Goal: Register for event/course

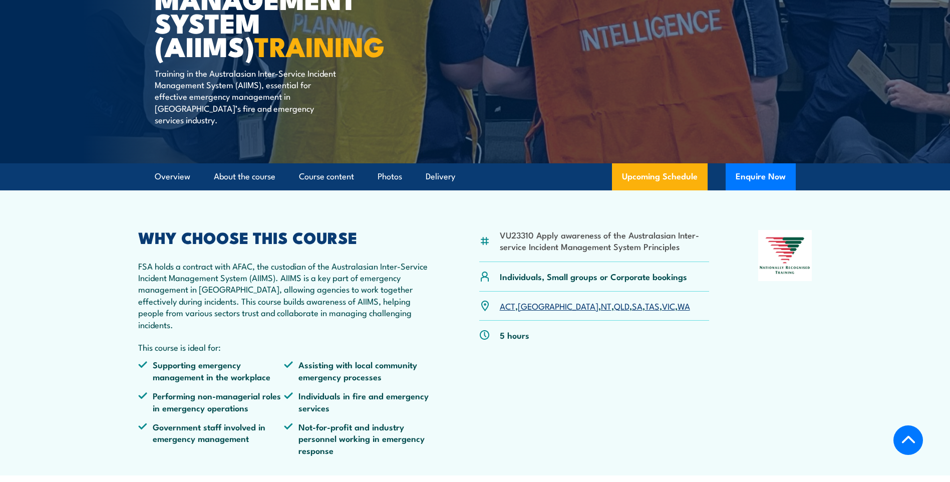
scroll to position [251, 0]
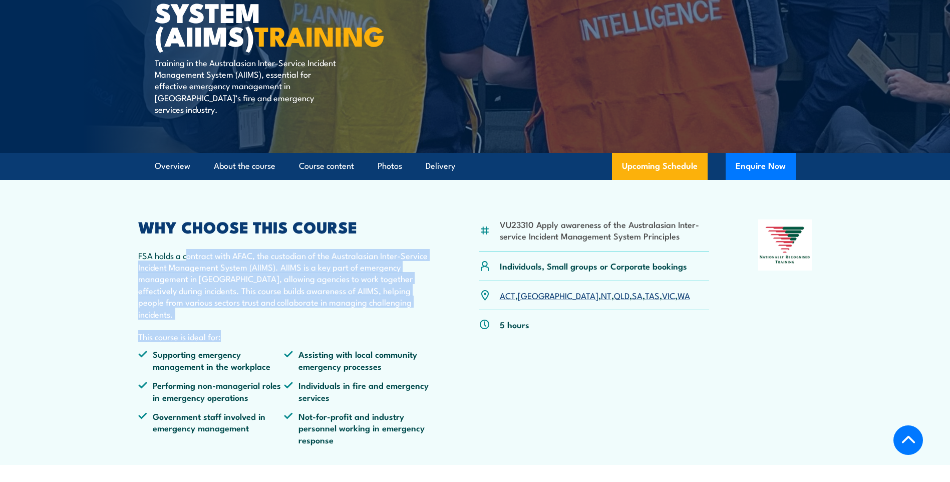
drag, startPoint x: 186, startPoint y: 243, endPoint x: 399, endPoint y: 313, distance: 224.0
click at [399, 313] on div "WHY CHOOSE THIS COURSE FSA holds a contract with AFAC, the custodian of the Aus…" at bounding box center [284, 336] width 293 height 234
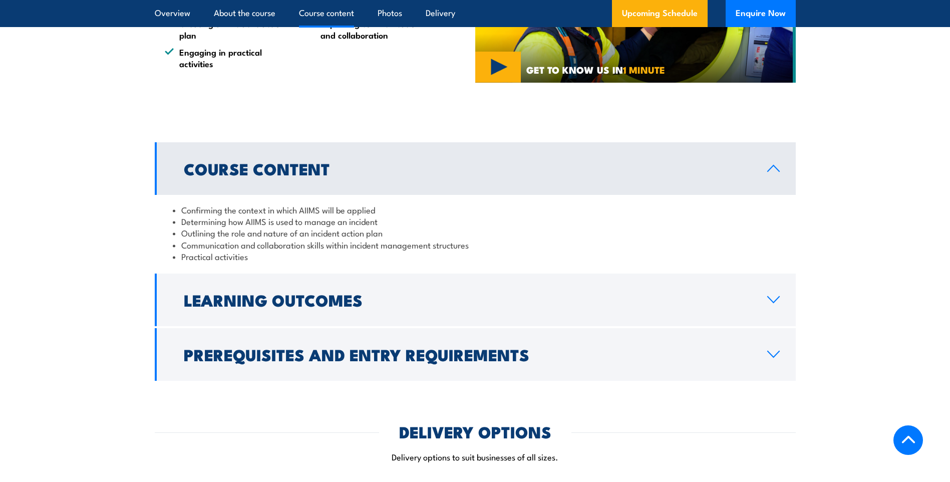
scroll to position [952, 0]
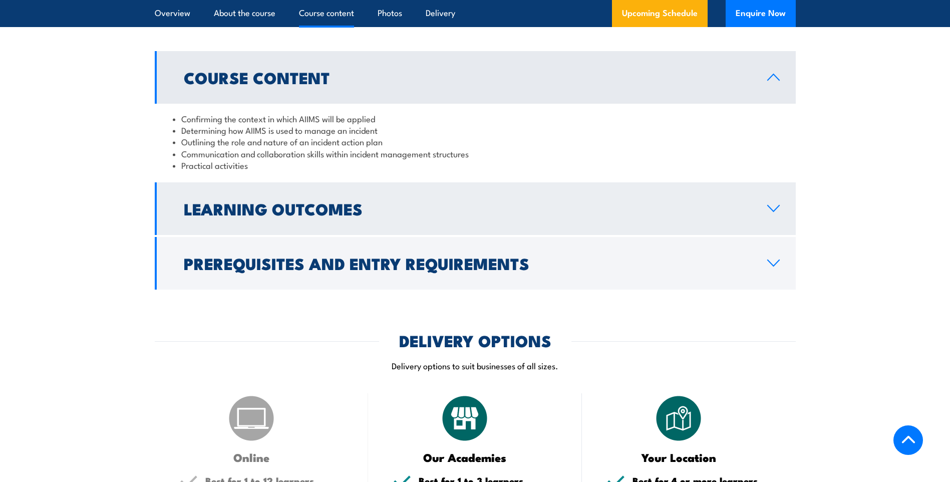
click at [222, 202] on h2 "Learning Outcomes" at bounding box center [468, 208] width 568 height 14
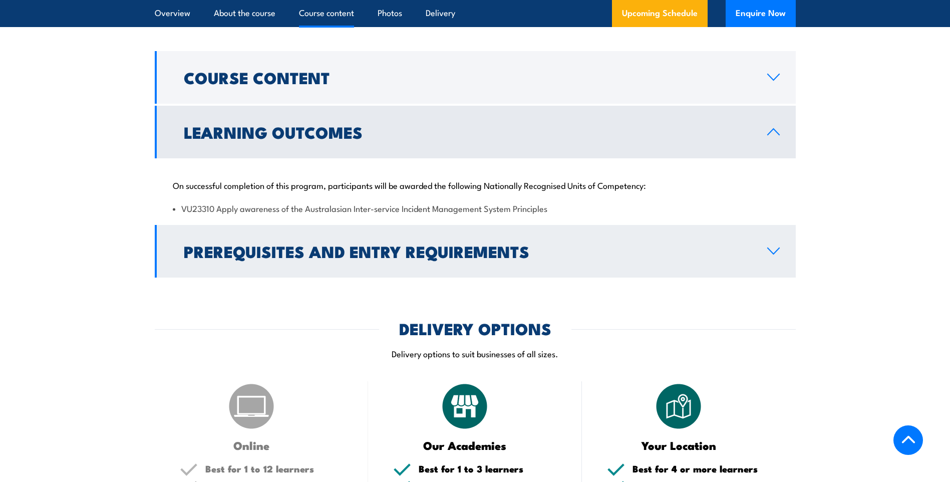
click at [296, 244] on h2 "Prerequisites and Entry Requirements" at bounding box center [468, 251] width 568 height 14
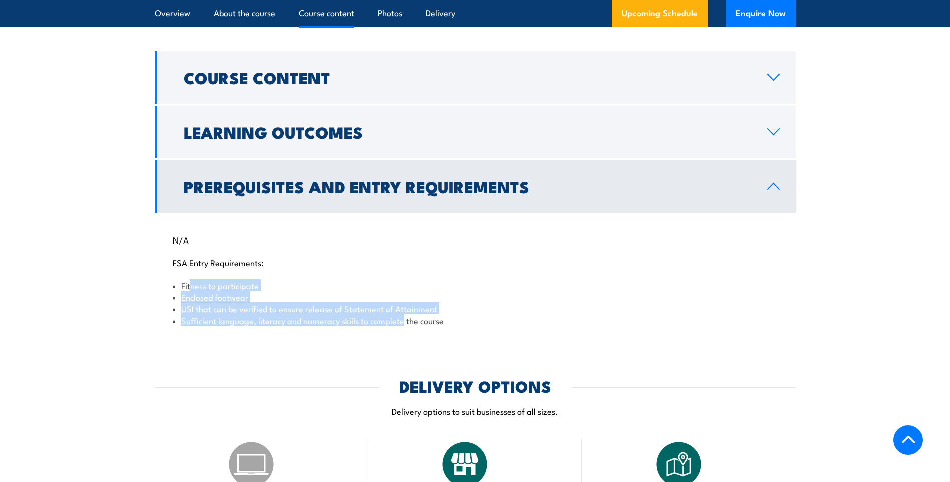
drag, startPoint x: 189, startPoint y: 276, endPoint x: 405, endPoint y: 305, distance: 217.9
click at [405, 305] on ul "Fitness to participate Enclosed footwear USI that can be verified to ensure rel…" at bounding box center [475, 303] width 605 height 47
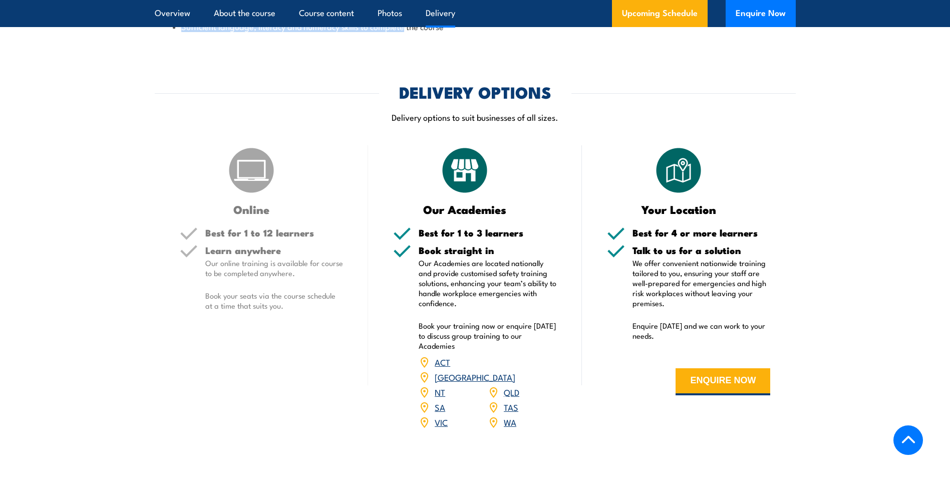
scroll to position [1253, 0]
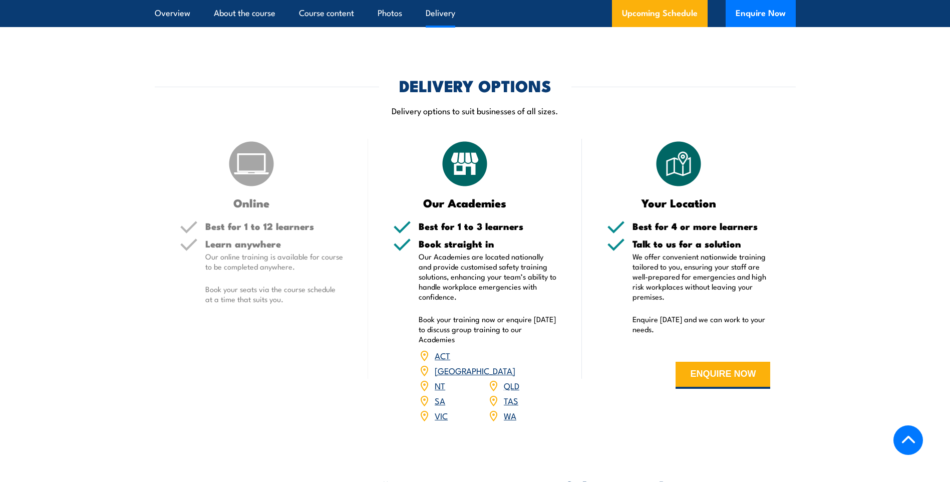
click at [677, 149] on img at bounding box center [679, 164] width 50 height 50
click at [246, 175] on img at bounding box center [251, 164] width 50 height 50
click at [228, 239] on h5 "Learn anywhere" at bounding box center [274, 244] width 138 height 10
drag, startPoint x: 228, startPoint y: 252, endPoint x: 302, endPoint y: 255, distance: 73.7
click at [302, 255] on p "Our online training is available for course to be completed anywhere." at bounding box center [274, 262] width 138 height 20
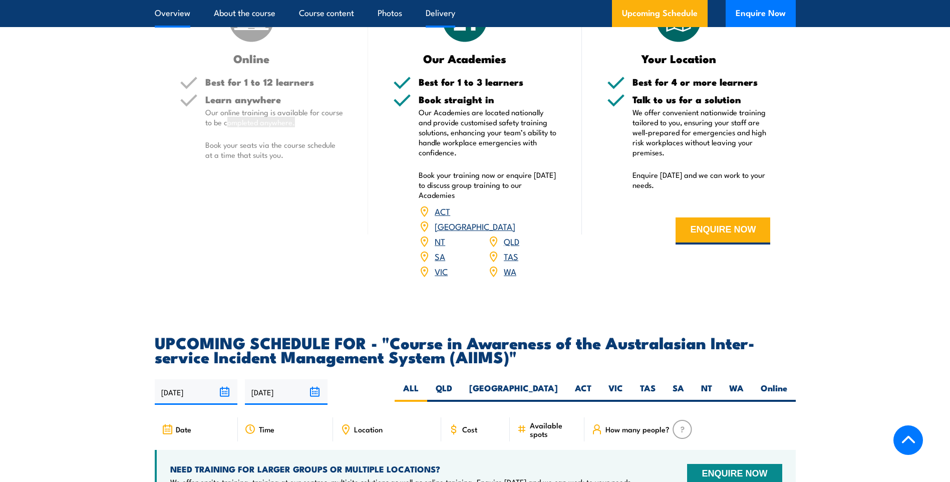
scroll to position [1303, 0]
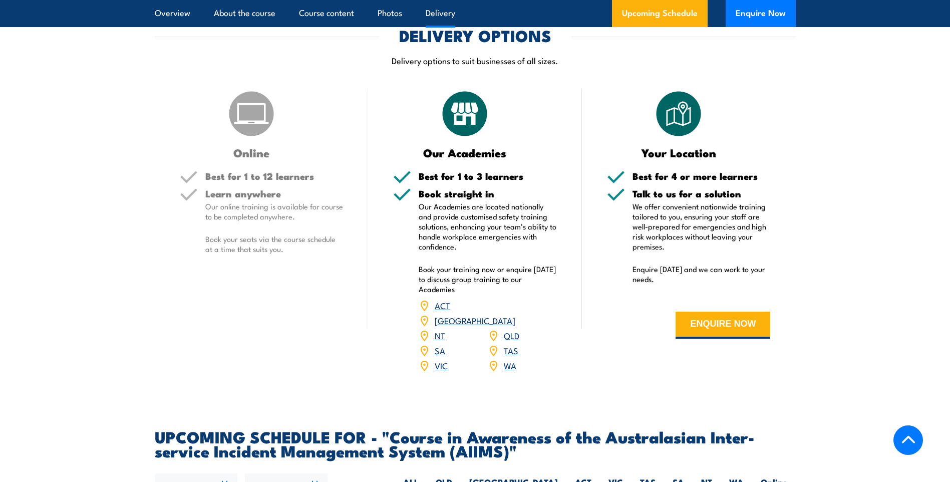
drag, startPoint x: 899, startPoint y: 188, endPoint x: 902, endPoint y: 183, distance: 6.3
click at [899, 188] on section "DELIVERY OPTIONS Delivery options to suit businesses of all sizes. Online Best …" at bounding box center [475, 206] width 950 height 357
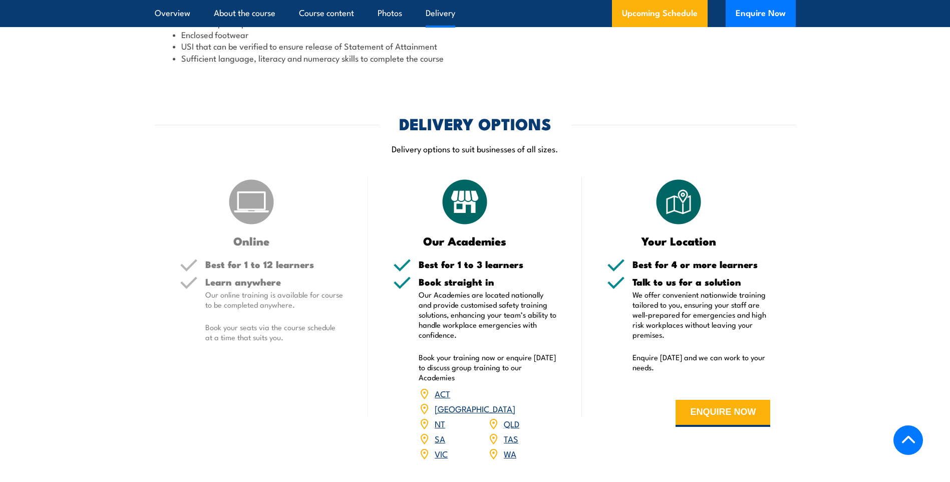
scroll to position [1202, 0]
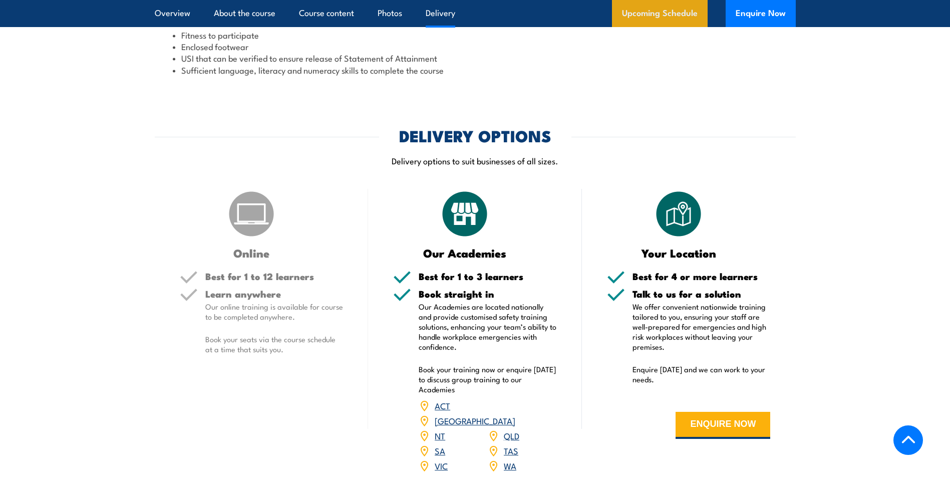
click at [645, 16] on link "Upcoming Schedule" at bounding box center [660, 13] width 96 height 27
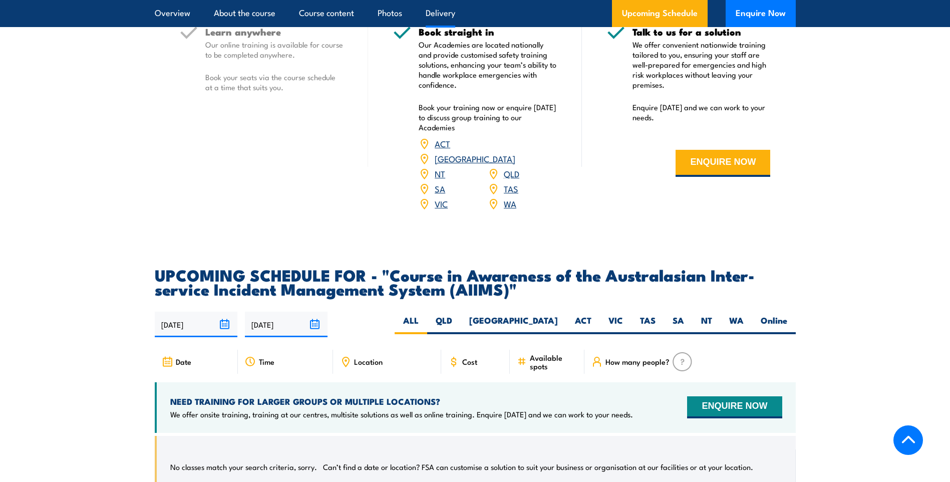
scroll to position [1454, 0]
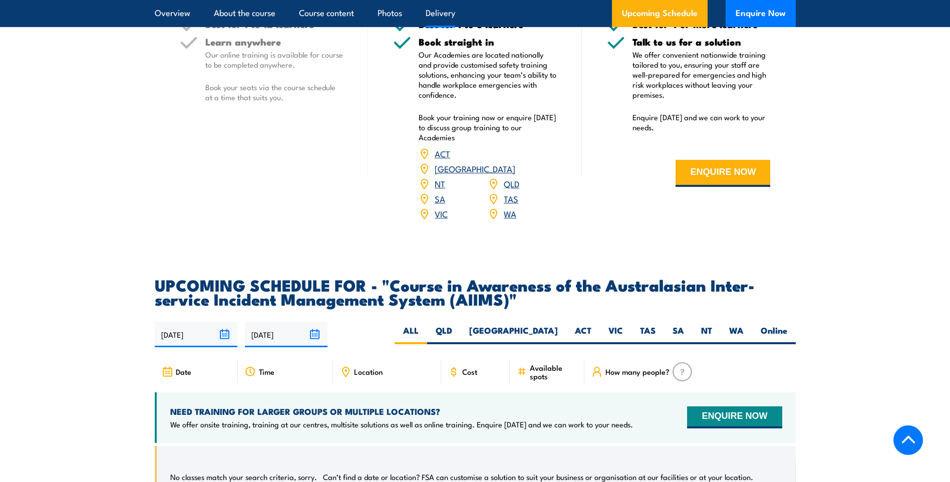
click at [251, 59] on div "Learn anywhere Our online training is available for course to be completed anyw…" at bounding box center [274, 78] width 138 height 82
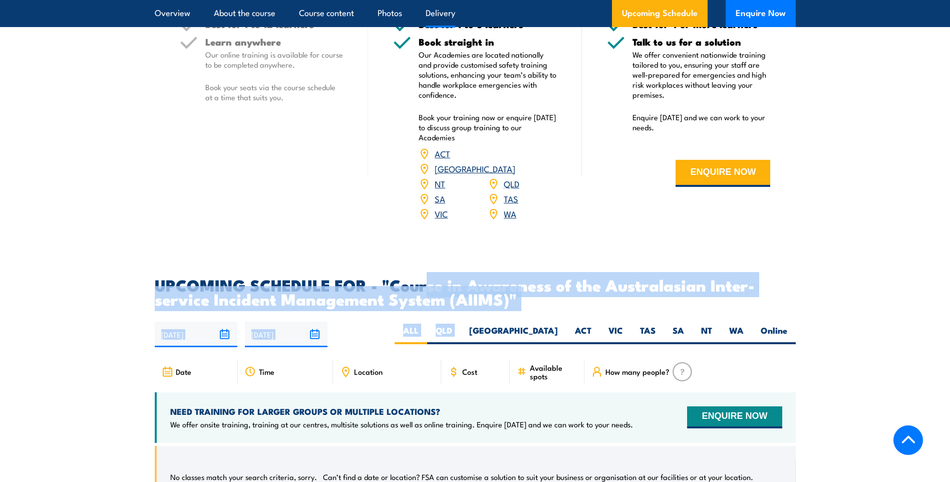
drag, startPoint x: 429, startPoint y: 260, endPoint x: 538, endPoint y: 281, distance: 111.2
click at [538, 281] on article "UPCOMING SCHEDULE FOR - "Course in Awareness of the Australasian Inter-service …" at bounding box center [475, 417] width 641 height 279
click at [427, 325] on label "ALL" at bounding box center [411, 335] width 33 height 20
click at [425, 325] on input "ALL" at bounding box center [422, 328] width 7 height 7
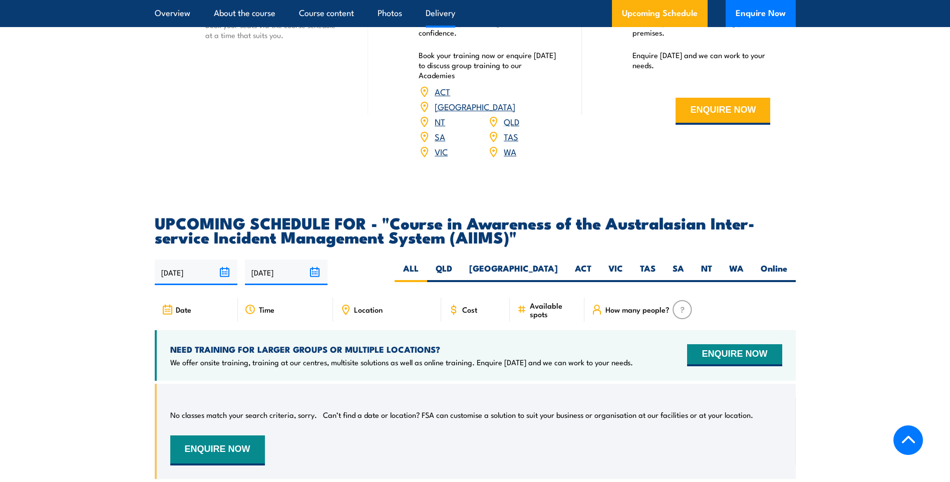
scroll to position [1555, 0]
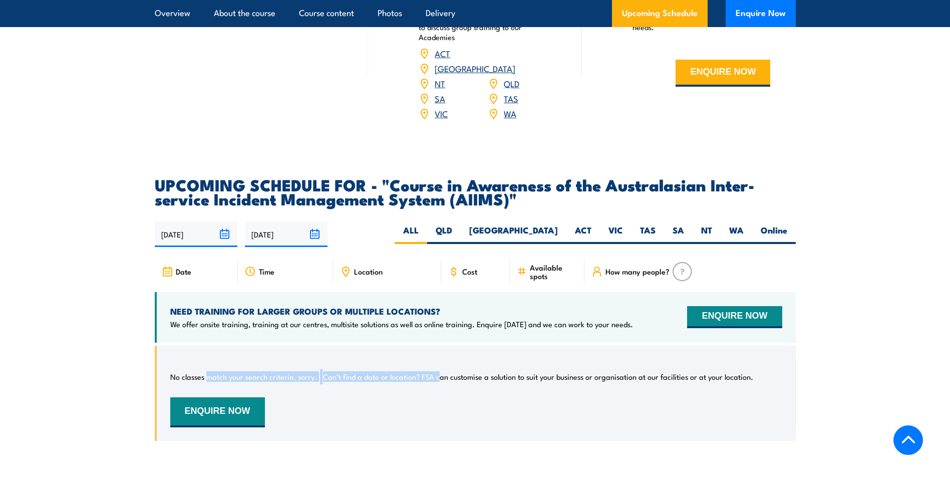
drag, startPoint x: 208, startPoint y: 346, endPoint x: 441, endPoint y: 347, distance: 233.0
click at [441, 359] on div "No classes match your search criteria, sorry. Can’t find a date or location? FS…" at bounding box center [476, 393] width 612 height 68
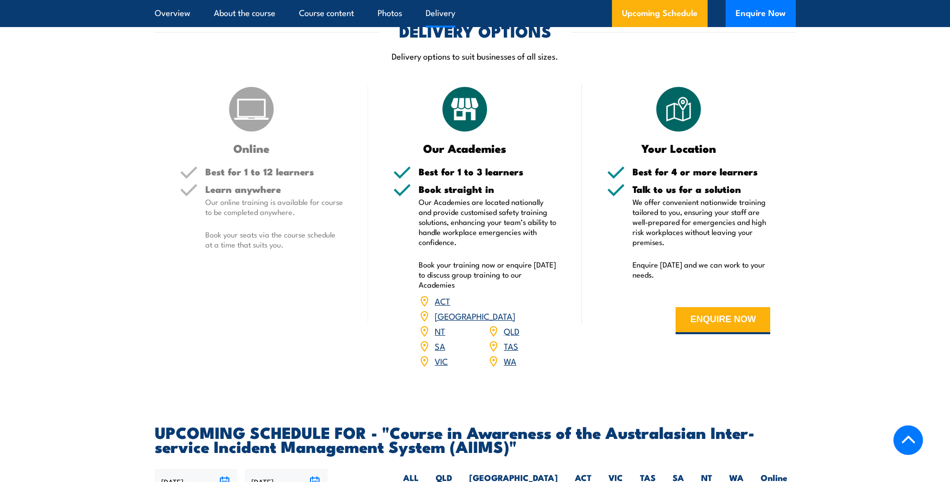
scroll to position [1304, 0]
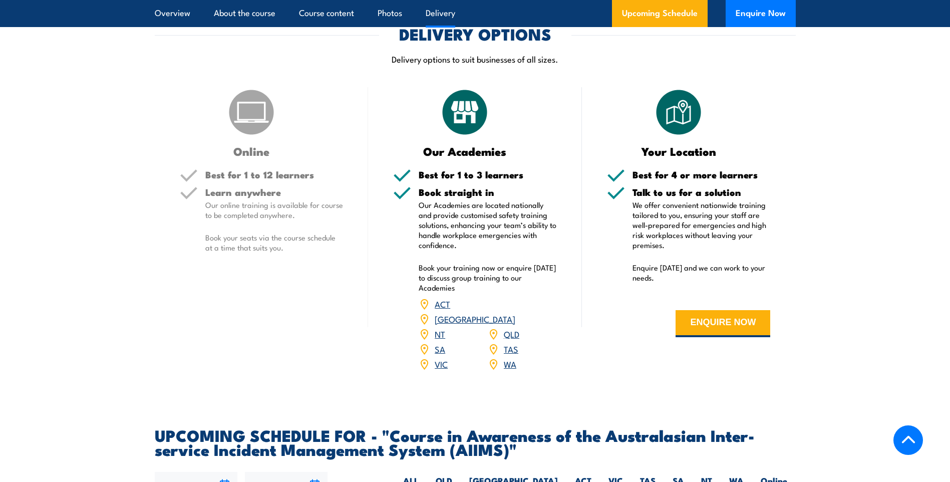
click at [683, 102] on img at bounding box center [679, 112] width 50 height 50
click at [680, 200] on p "We offer convenient nationwide training tailored to you, ensuring your staff ar…" at bounding box center [702, 225] width 138 height 50
click at [228, 232] on p "Book your seats via the course schedule at a time that suits you." at bounding box center [274, 242] width 138 height 20
drag, startPoint x: 215, startPoint y: 196, endPoint x: 293, endPoint y: 235, distance: 86.7
click at [293, 235] on div "Learn anywhere Our online training is available for course to be completed anyw…" at bounding box center [274, 228] width 138 height 82
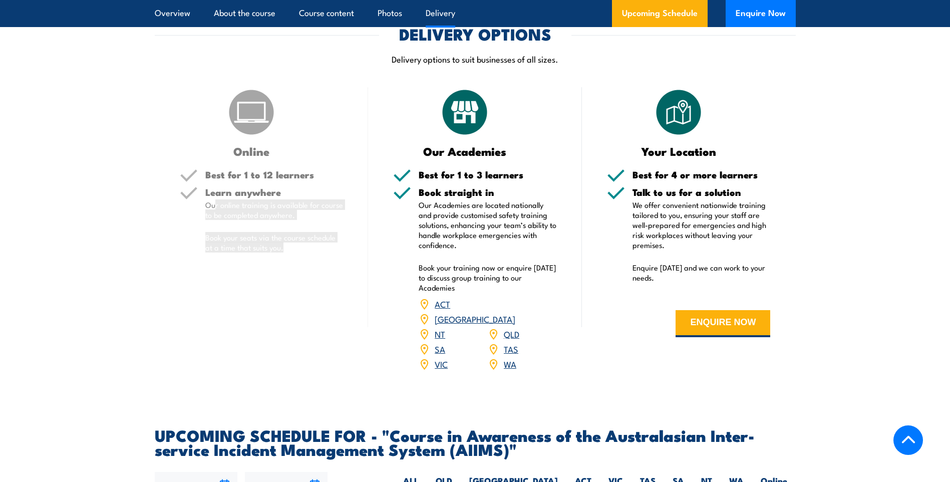
drag, startPoint x: 293, startPoint y: 235, endPoint x: 239, endPoint y: 200, distance: 64.1
click at [239, 200] on p "Our online training is available for course to be completed anywhere." at bounding box center [274, 210] width 138 height 20
drag, startPoint x: 201, startPoint y: 223, endPoint x: 252, endPoint y: 223, distance: 50.1
click at [252, 223] on div "Learn anywhere Our online training is available for course to be completed anyw…" at bounding box center [262, 228] width 164 height 82
drag, startPoint x: 252, startPoint y: 223, endPoint x: 218, endPoint y: 173, distance: 60.4
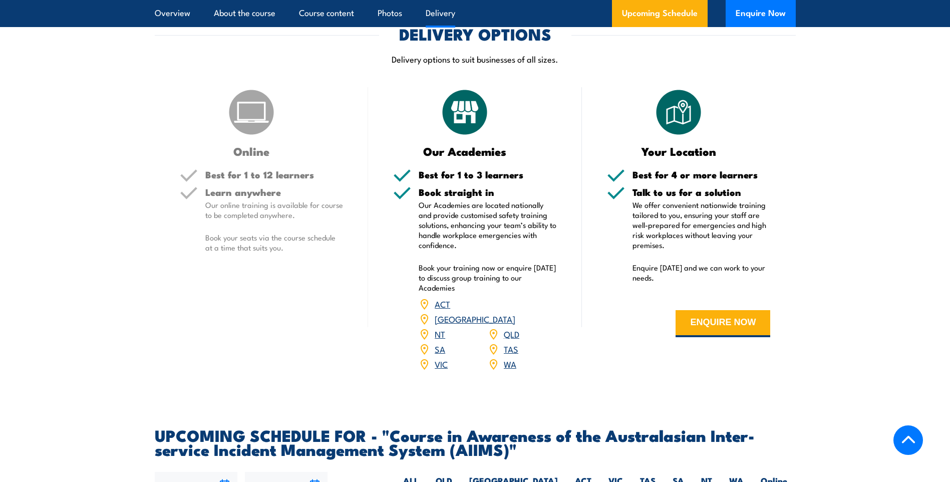
click at [218, 187] on h5 "Learn anywhere" at bounding box center [274, 192] width 138 height 10
click at [234, 105] on img at bounding box center [251, 112] width 50 height 50
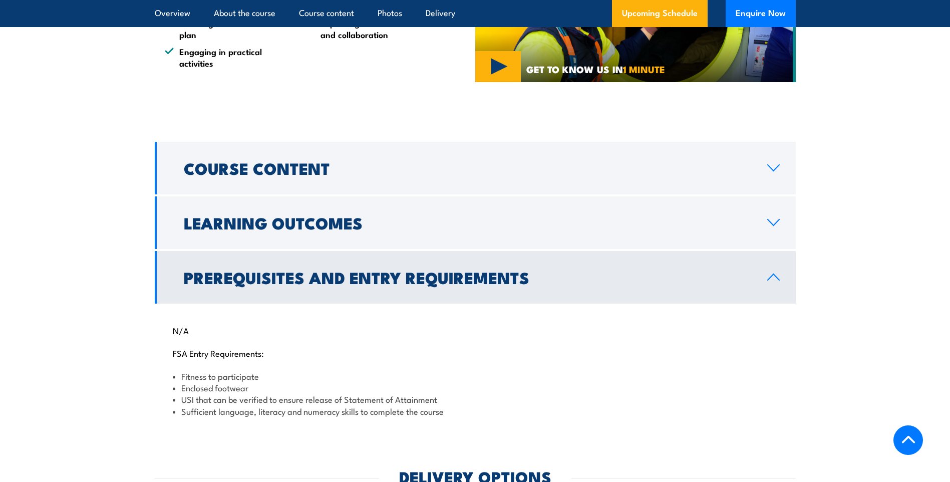
scroll to position [803, 0]
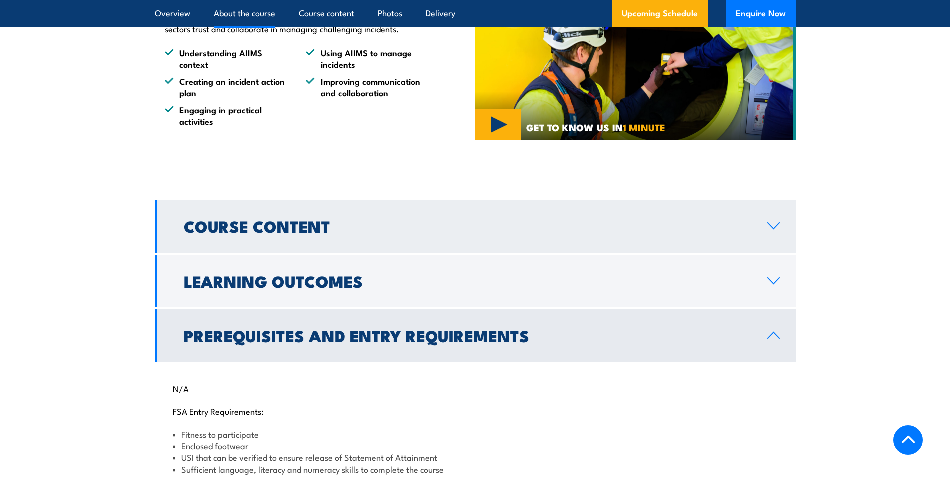
click at [213, 219] on h2 "Course Content" at bounding box center [468, 226] width 568 height 14
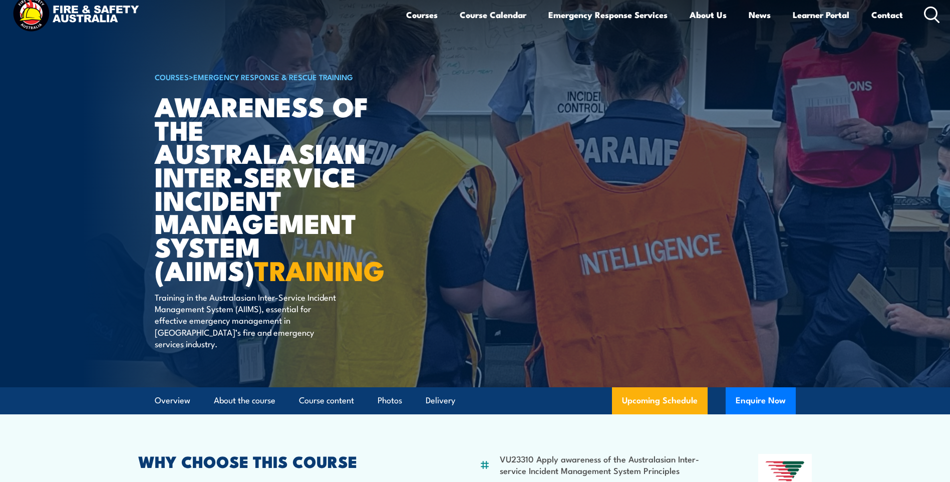
scroll to position [2, 0]
